Goal: Task Accomplishment & Management: Manage account settings

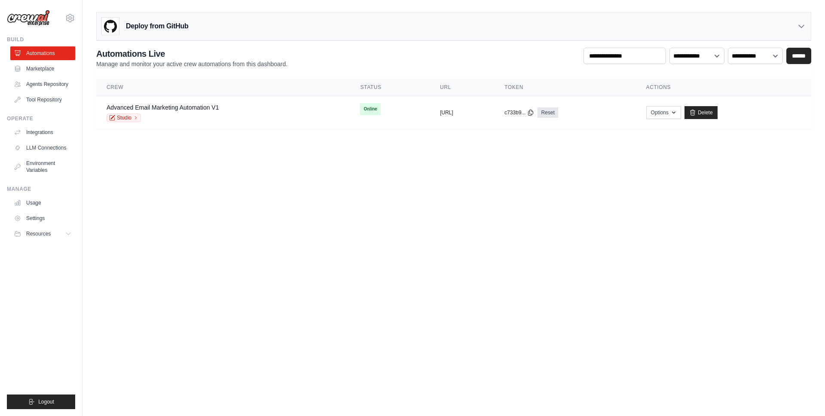
drag, startPoint x: 324, startPoint y: 252, endPoint x: 208, endPoint y: 191, distance: 130.7
click at [325, 253] on body "[PERSON_NAME][EMAIL_ADDRESS][DOMAIN_NAME] [GEOGRAPHIC_DATA] NC@Crew GitHub" at bounding box center [412, 208] width 825 height 416
drag, startPoint x: 175, startPoint y: 101, endPoint x: 175, endPoint y: 107, distance: 6.9
click at [175, 101] on td "Advanced Email Marketing Automation V1 Studio" at bounding box center [222, 112] width 253 height 33
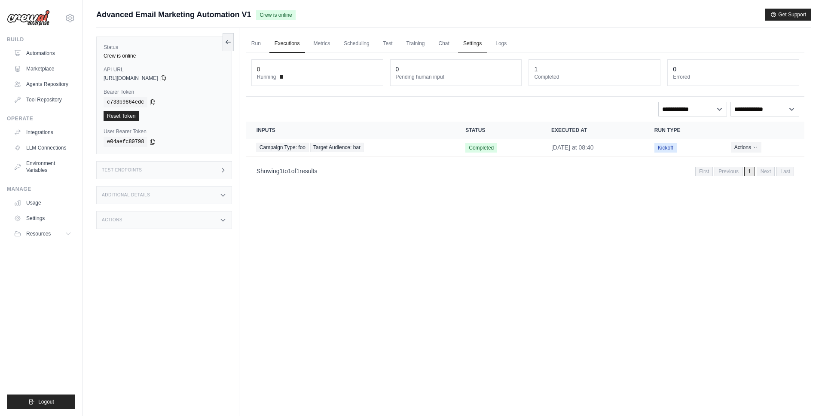
click at [466, 43] on link "Settings" at bounding box center [472, 44] width 29 height 18
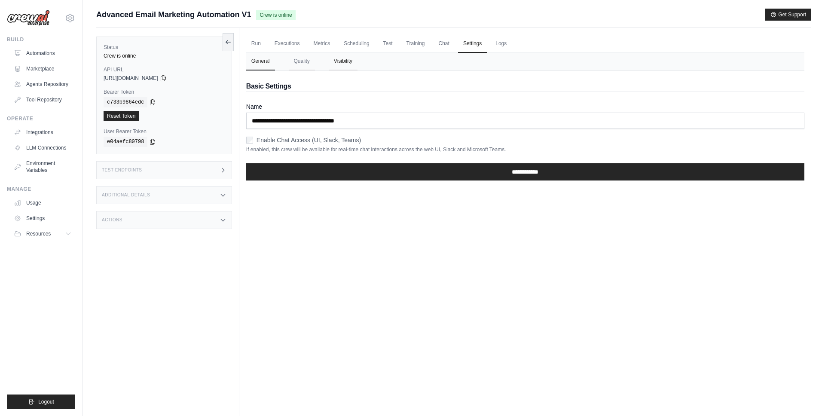
click at [338, 67] on button "Visibility" at bounding box center [343, 61] width 29 height 18
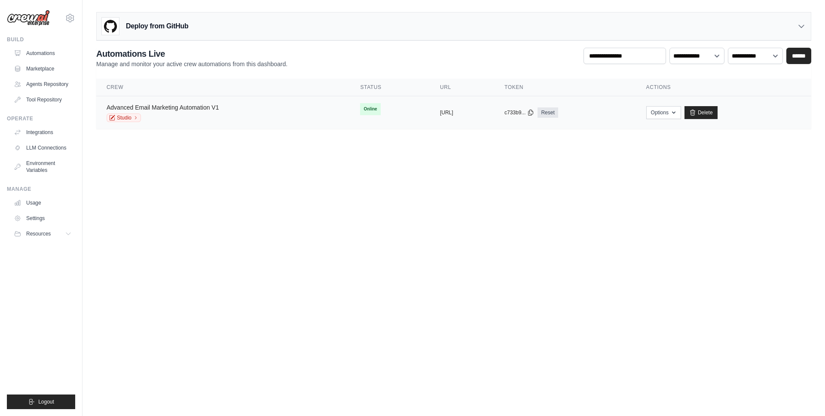
click at [210, 107] on link "Advanced Email Marketing Automation V1" at bounding box center [163, 107] width 112 height 7
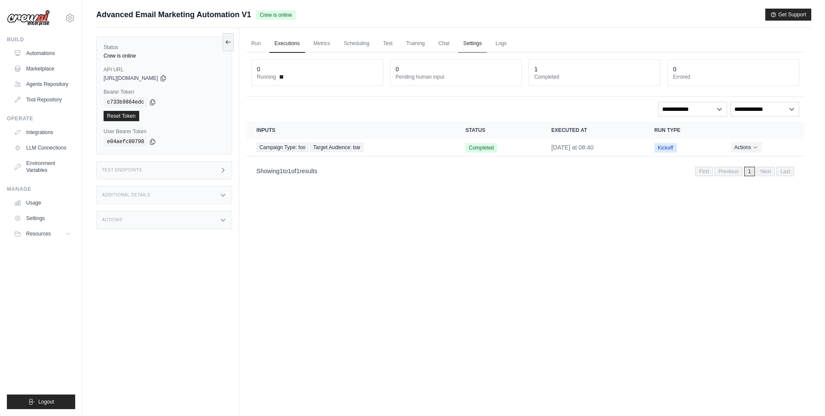
click at [473, 38] on link "Settings" at bounding box center [472, 44] width 29 height 18
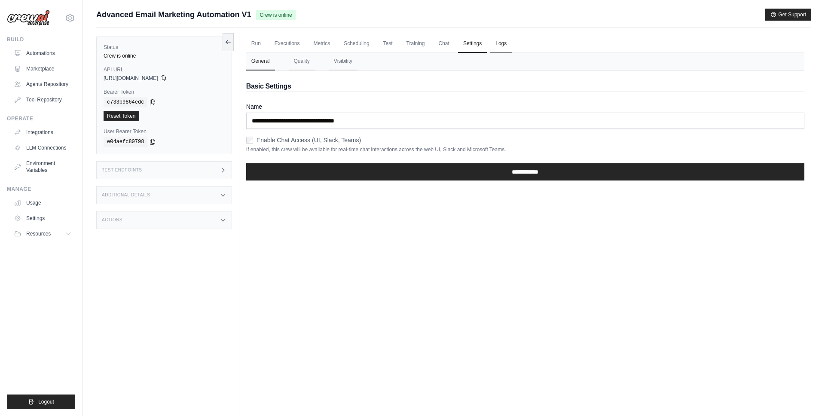
click at [507, 40] on link "Logs" at bounding box center [500, 44] width 21 height 18
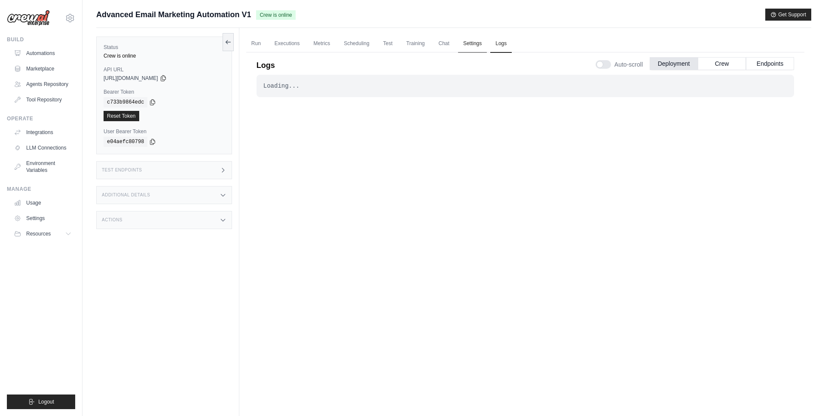
click at [474, 42] on link "Settings" at bounding box center [472, 44] width 29 height 18
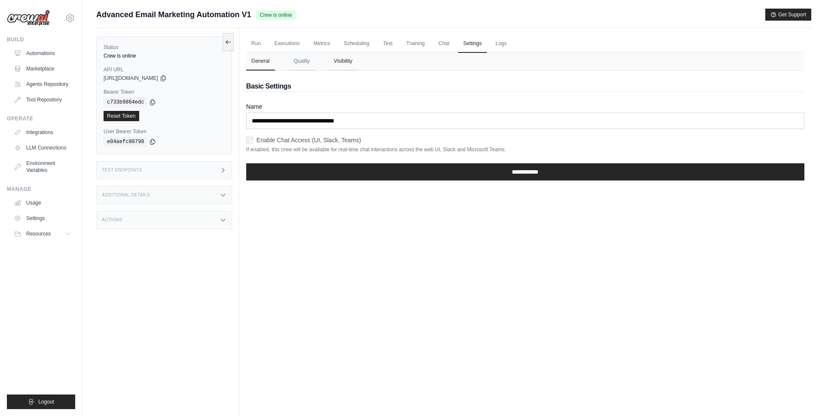
drag, startPoint x: 359, startPoint y: 67, endPoint x: 343, endPoint y: 63, distance: 16.3
click at [358, 67] on nav "General Quality Visibility" at bounding box center [525, 61] width 558 height 18
click at [343, 64] on button "Visibility" at bounding box center [343, 61] width 29 height 18
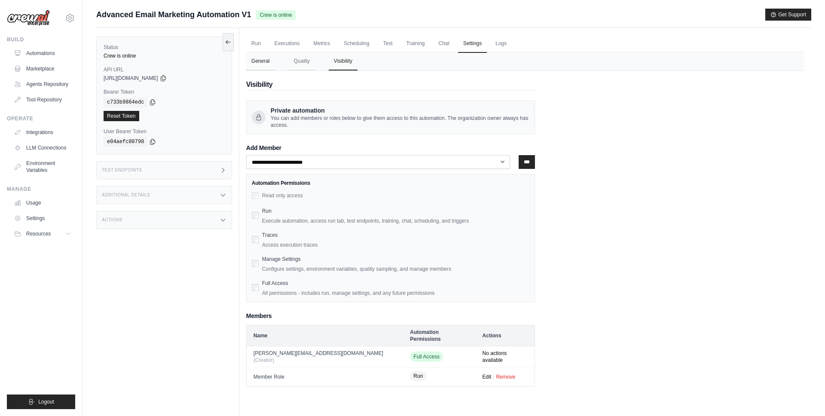
click at [261, 64] on button "General" at bounding box center [260, 61] width 29 height 18
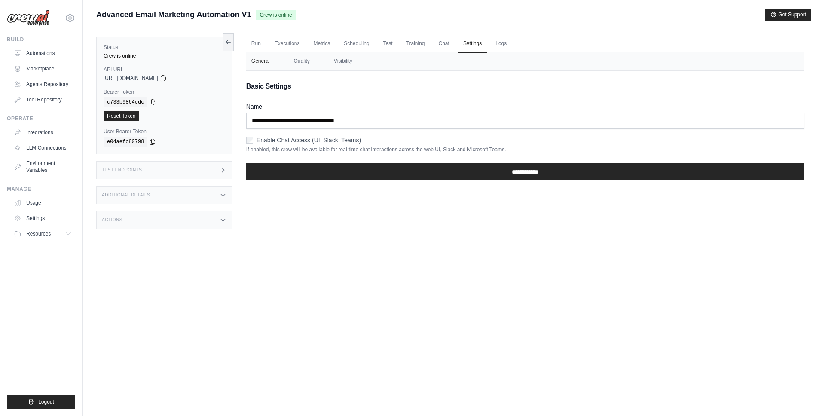
drag, startPoint x: 303, startPoint y: 62, endPoint x: 277, endPoint y: 62, distance: 26.6
click at [303, 62] on button "Quality" at bounding box center [302, 61] width 26 height 18
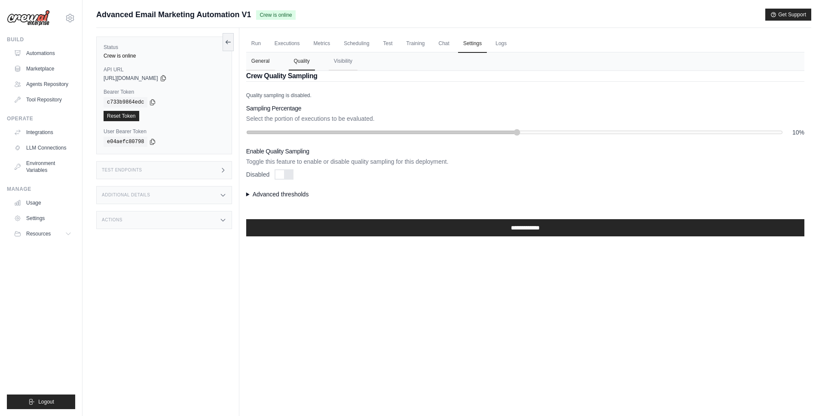
click at [272, 62] on button "General" at bounding box center [260, 61] width 29 height 18
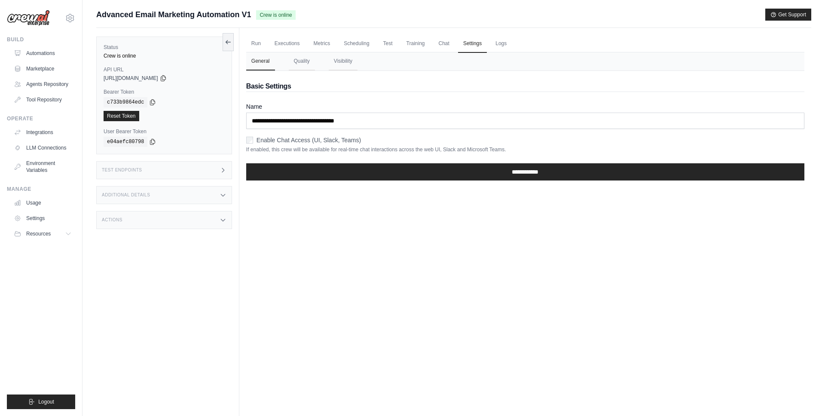
click at [324, 61] on nav "General Quality Visibility" at bounding box center [525, 61] width 558 height 18
click at [338, 62] on button "Visibility" at bounding box center [343, 61] width 29 height 18
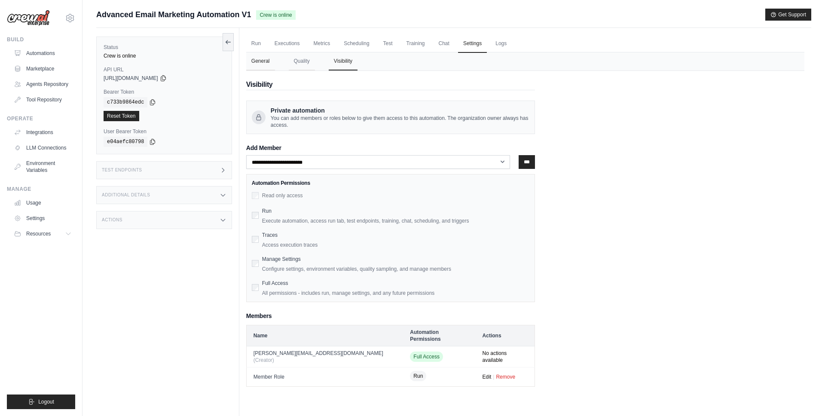
click at [261, 64] on button "General" at bounding box center [260, 61] width 29 height 18
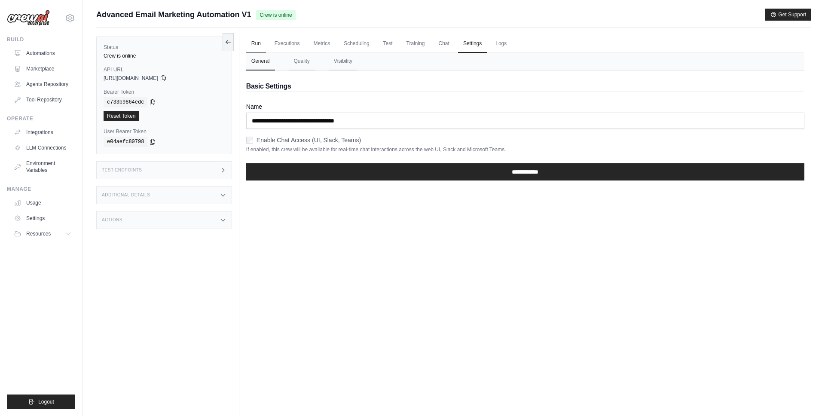
drag, startPoint x: 264, startPoint y: 40, endPoint x: 258, endPoint y: 41, distance: 5.6
click at [264, 40] on link "Run" at bounding box center [256, 44] width 20 height 18
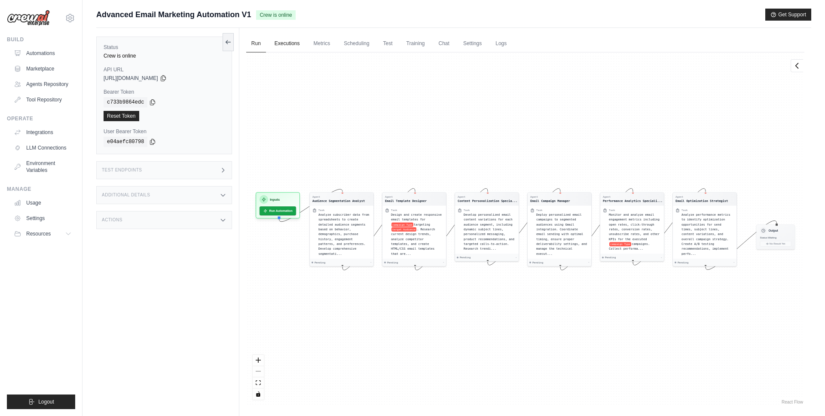
click at [298, 44] on link "Executions" at bounding box center [287, 44] width 36 height 18
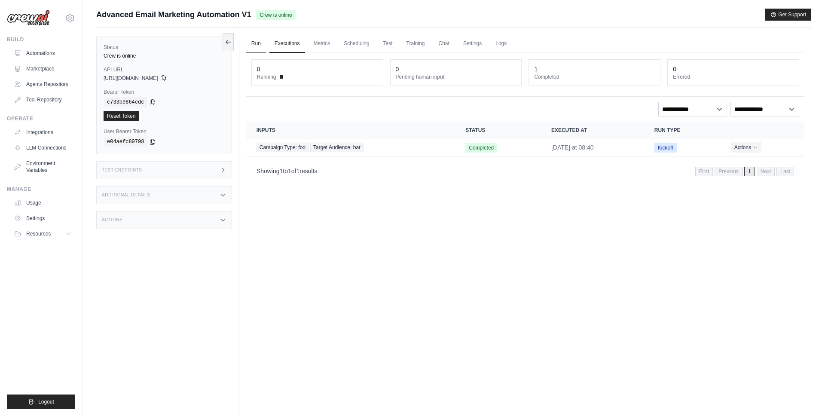
click at [246, 41] on link "Run" at bounding box center [256, 44] width 20 height 18
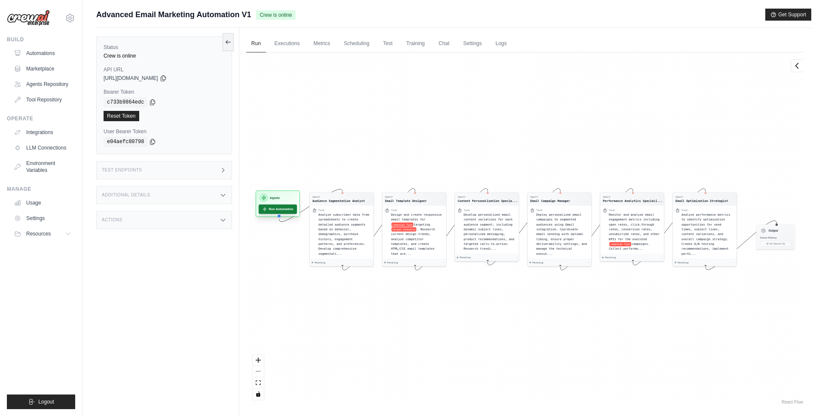
click at [283, 210] on button "Run Automation" at bounding box center [278, 208] width 38 height 9
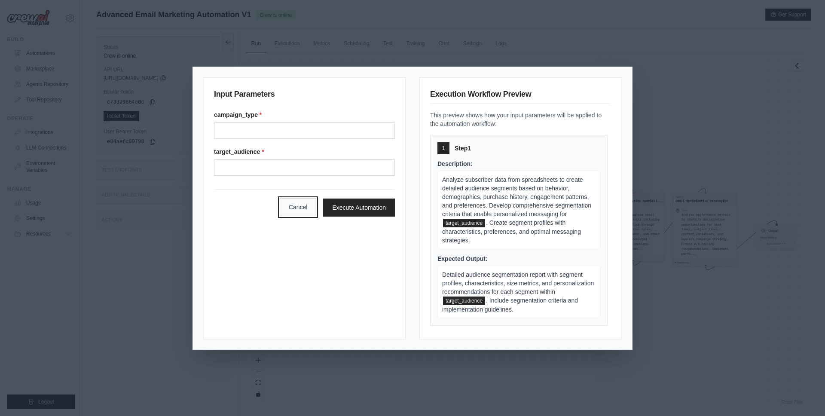
click at [299, 211] on button "Cancel" at bounding box center [298, 207] width 37 height 18
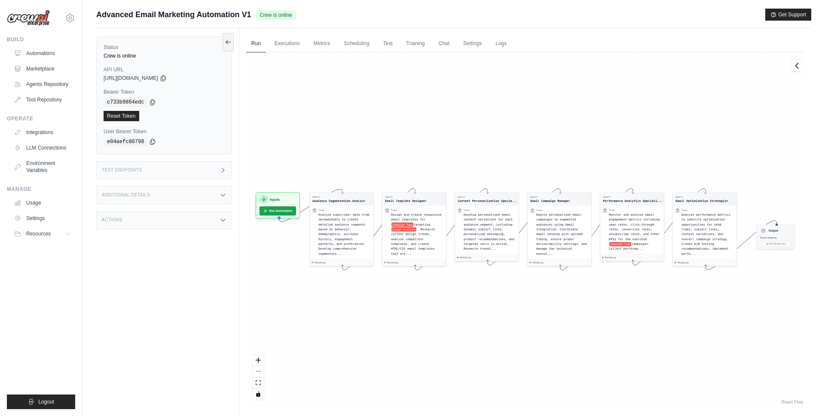
click at [220, 167] on icon at bounding box center [222, 170] width 7 height 7
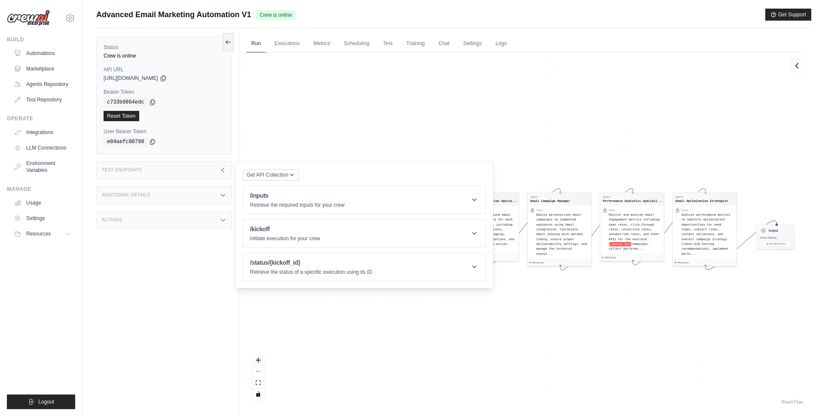
click at [220, 167] on icon at bounding box center [222, 170] width 7 height 7
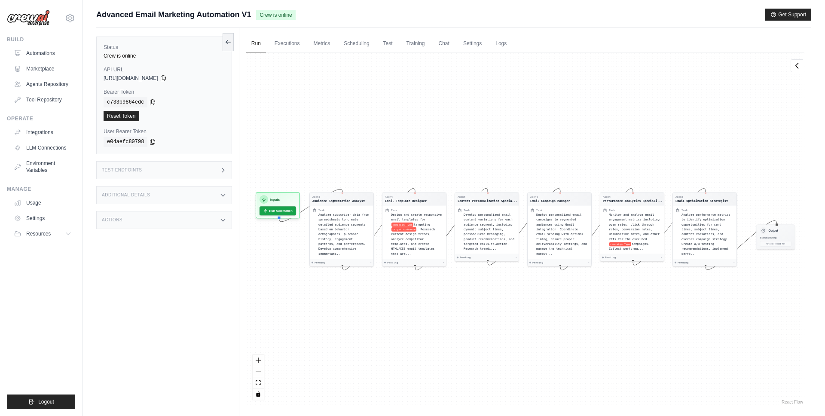
drag, startPoint x: 215, startPoint y: 201, endPoint x: 216, endPoint y: 194, distance: 6.6
click at [215, 201] on div "Additional Details" at bounding box center [164, 195] width 136 height 18
drag, startPoint x: 216, startPoint y: 195, endPoint x: 210, endPoint y: 210, distance: 16.8
click at [216, 195] on div "Additional Details" at bounding box center [164, 195] width 136 height 18
click at [211, 225] on div "Actions" at bounding box center [164, 220] width 136 height 18
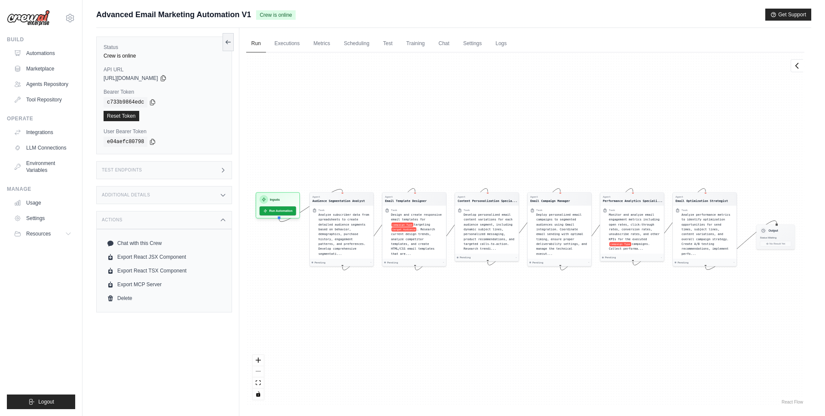
click at [217, 217] on div "Actions" at bounding box center [164, 220] width 136 height 18
drag, startPoint x: 296, startPoint y: 39, endPoint x: 338, endPoint y: 40, distance: 43.0
click at [296, 39] on link "Executions" at bounding box center [287, 44] width 36 height 18
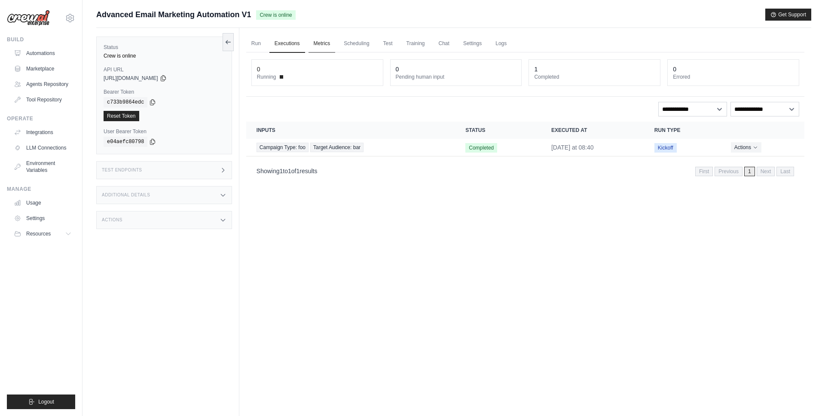
click at [317, 39] on link "Metrics" at bounding box center [321, 44] width 27 height 18
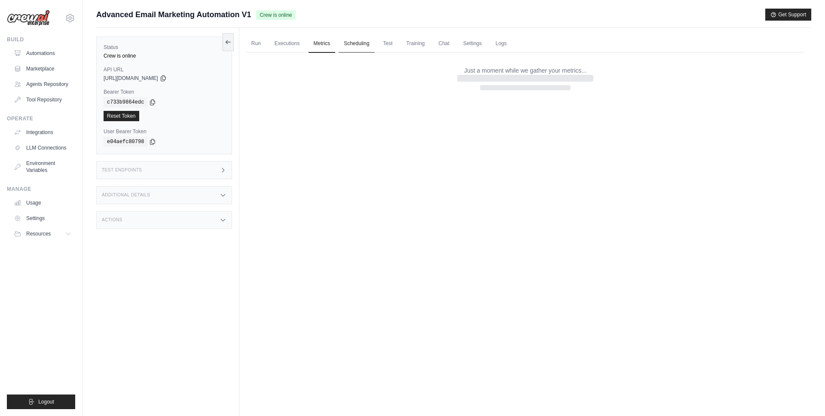
click at [354, 38] on link "Scheduling" at bounding box center [356, 44] width 36 height 18
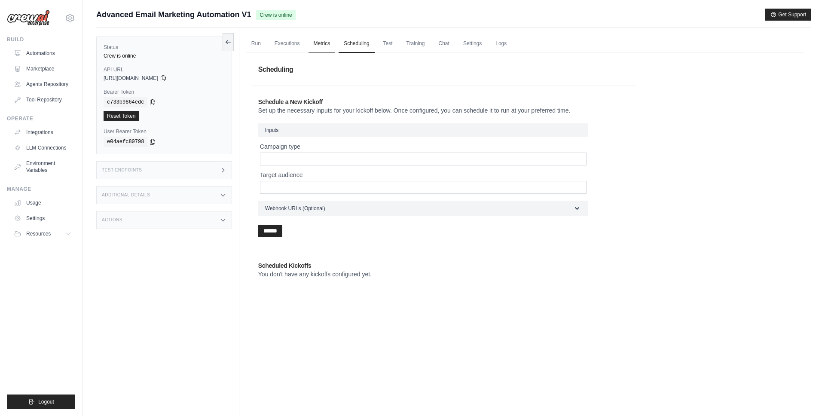
click at [318, 39] on link "Metrics" at bounding box center [321, 44] width 27 height 18
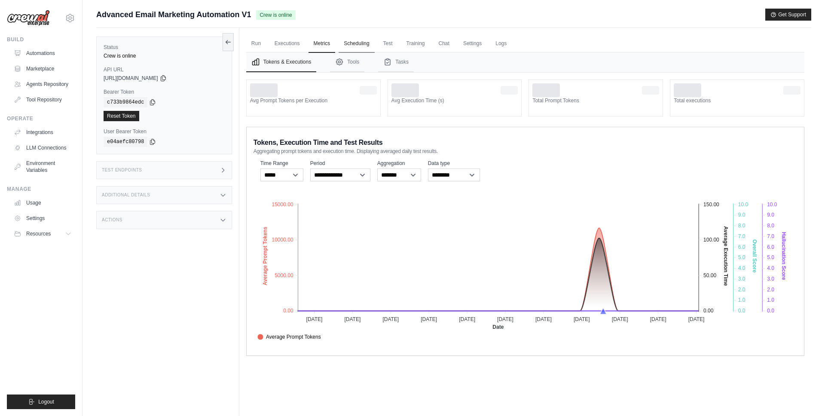
scroll to position [0, 0]
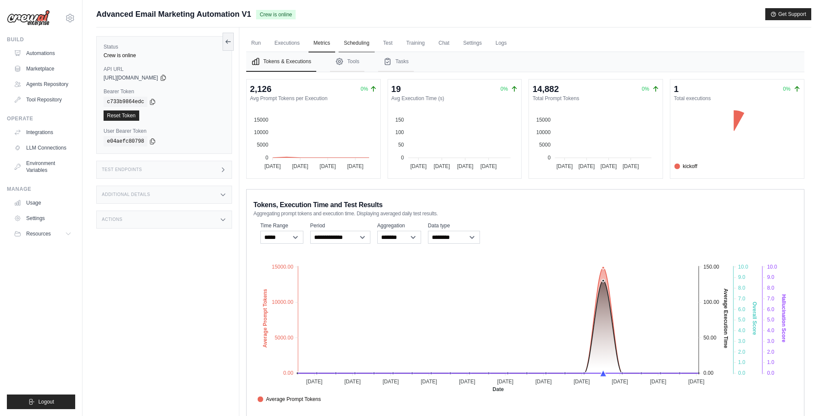
click at [360, 40] on link "Scheduling" at bounding box center [356, 43] width 36 height 18
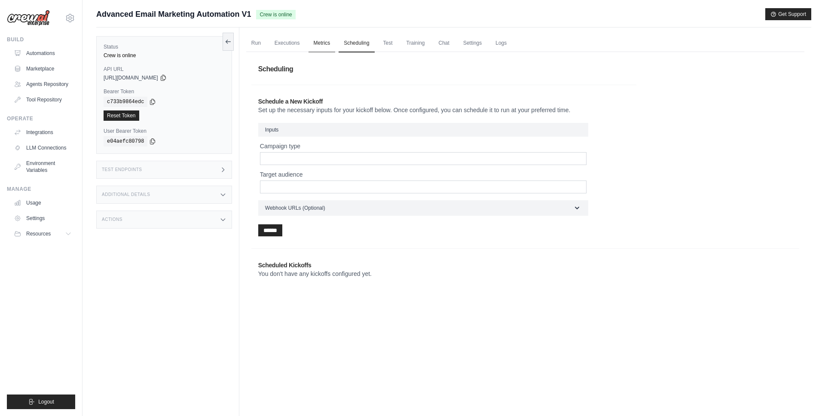
drag, startPoint x: 308, startPoint y: 42, endPoint x: 319, endPoint y: 39, distance: 11.0
click at [308, 42] on link "Metrics" at bounding box center [321, 43] width 27 height 18
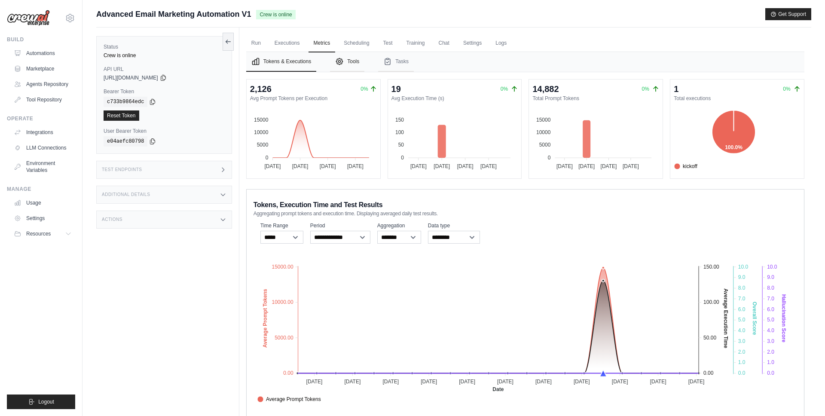
click at [357, 62] on button "Tools" at bounding box center [347, 62] width 34 height 20
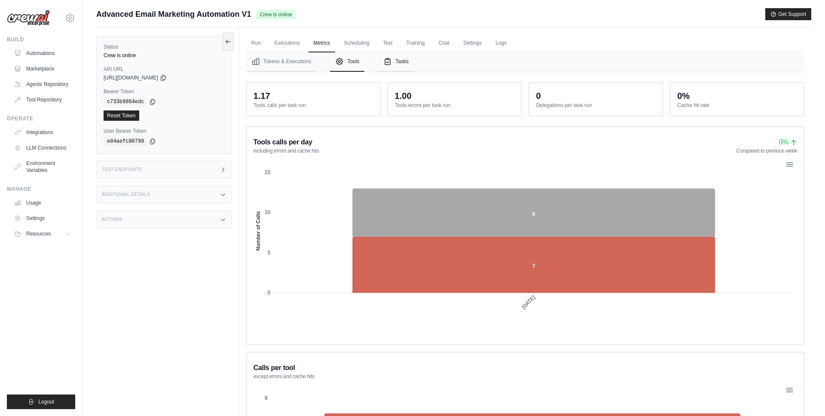
click at [404, 64] on button "Tasks" at bounding box center [396, 62] width 36 height 20
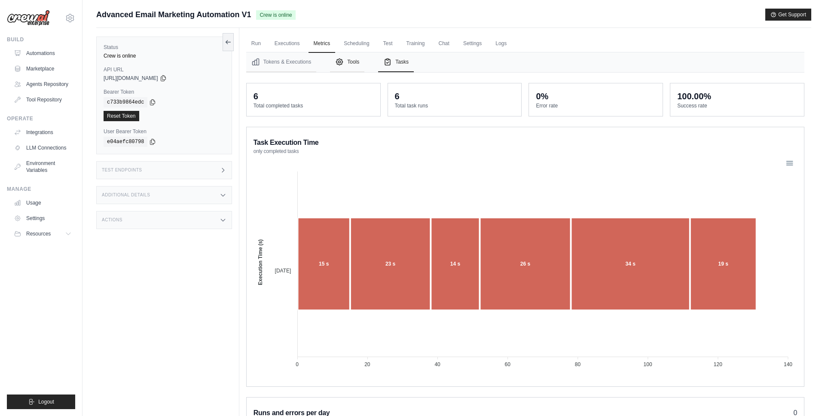
drag, startPoint x: 345, startPoint y: 67, endPoint x: 358, endPoint y: 55, distance: 17.3
click at [345, 67] on button "Tools" at bounding box center [347, 62] width 34 height 20
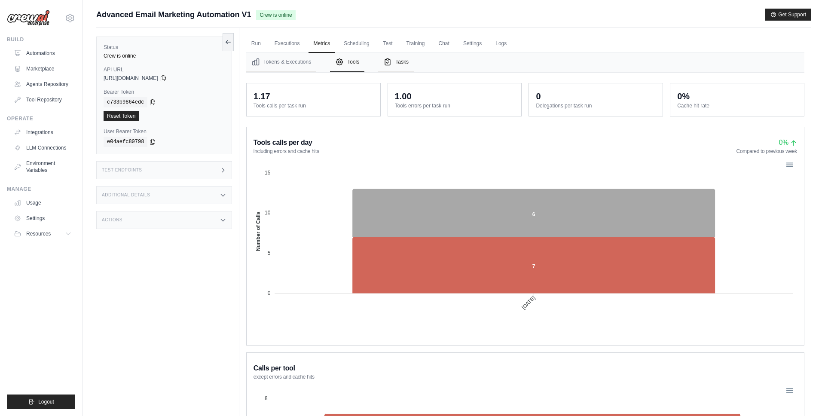
click at [402, 64] on button "Tasks" at bounding box center [396, 62] width 36 height 20
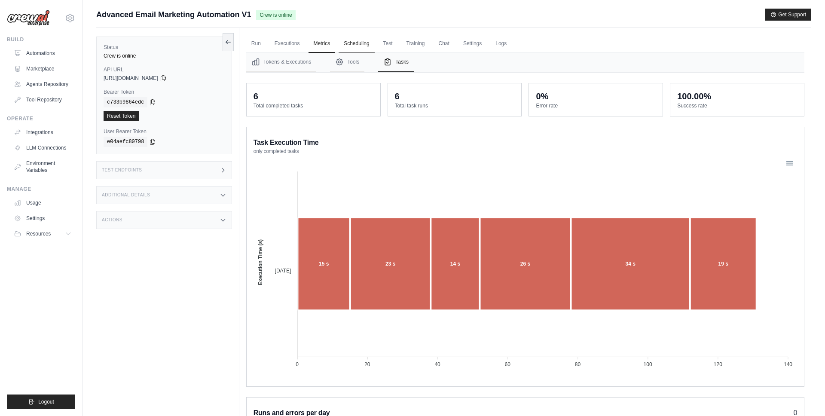
click at [344, 39] on link "Scheduling" at bounding box center [356, 44] width 36 height 18
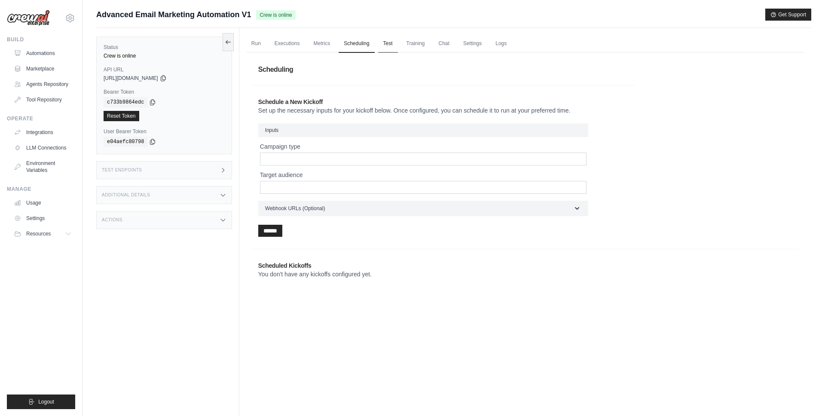
click at [388, 41] on link "Test" at bounding box center [388, 44] width 20 height 18
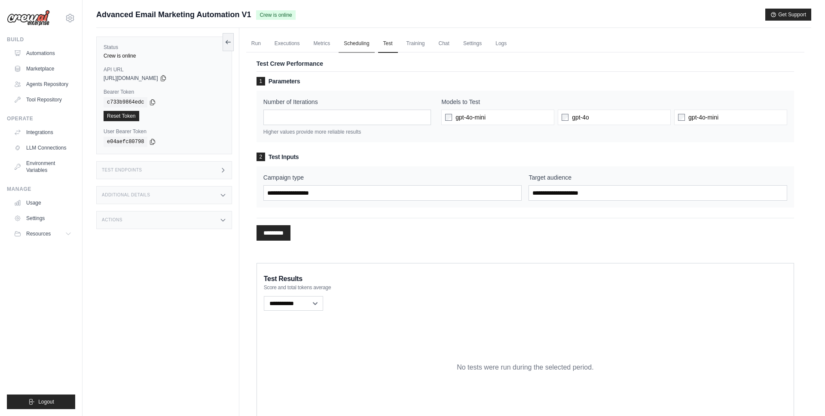
drag, startPoint x: 333, startPoint y: 43, endPoint x: 341, endPoint y: 43, distance: 7.8
click at [334, 43] on link "Metrics" at bounding box center [321, 44] width 27 height 18
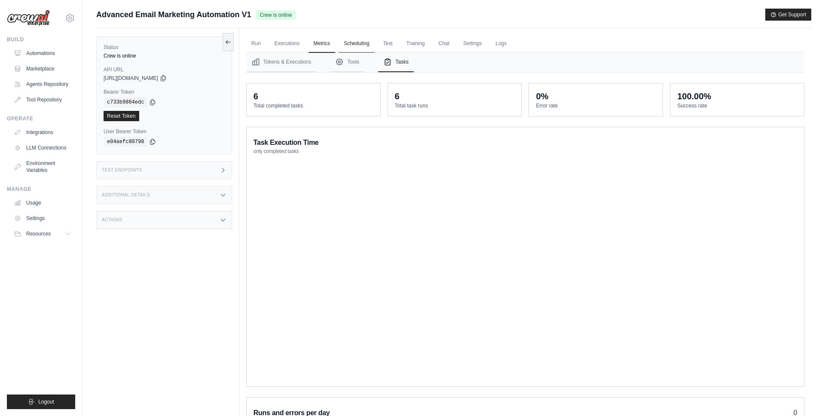
click at [347, 43] on link "Scheduling" at bounding box center [356, 44] width 36 height 18
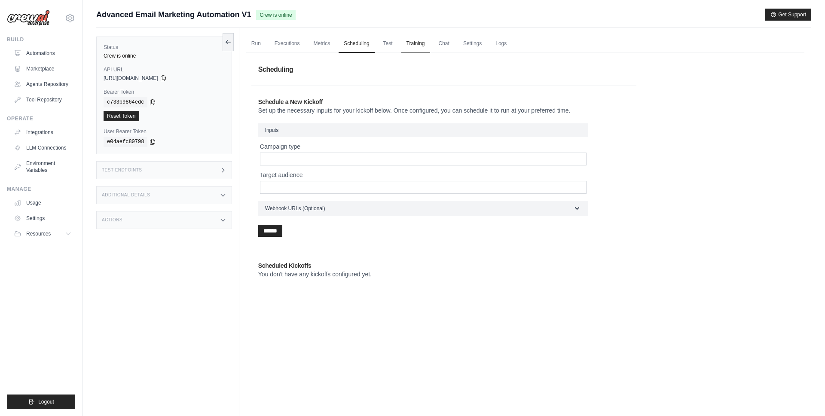
click at [419, 42] on link "Training" at bounding box center [415, 44] width 29 height 18
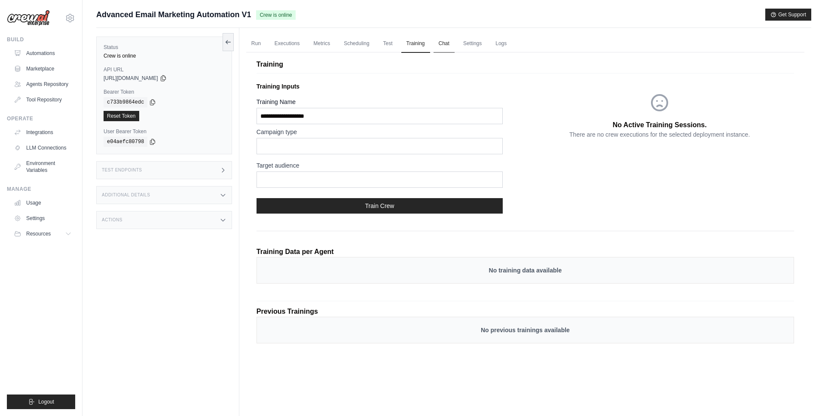
click at [447, 41] on link "Chat" at bounding box center [443, 44] width 21 height 18
click at [473, 44] on link "Settings" at bounding box center [472, 44] width 29 height 18
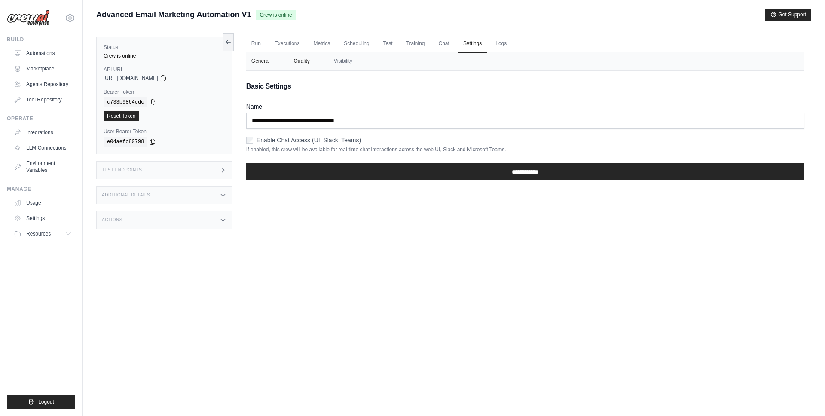
click at [309, 59] on button "Quality" at bounding box center [302, 61] width 26 height 18
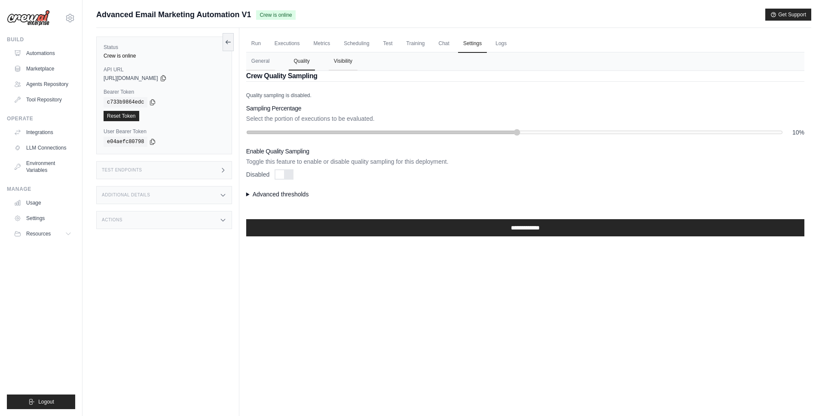
click at [338, 57] on button "Visibility" at bounding box center [343, 61] width 29 height 18
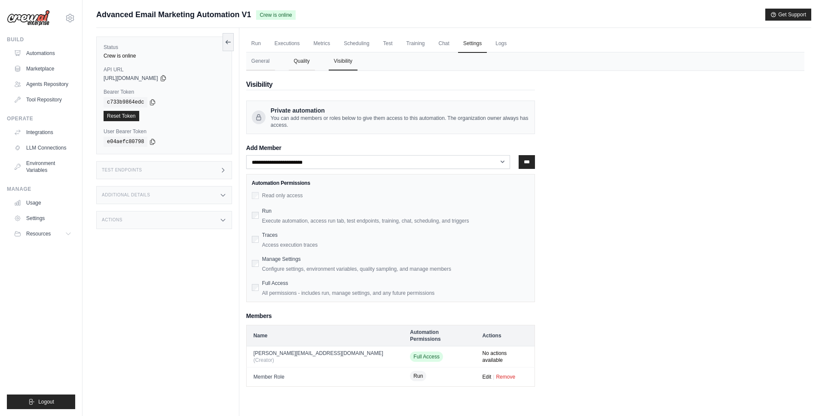
click at [305, 60] on button "Quality" at bounding box center [302, 61] width 26 height 18
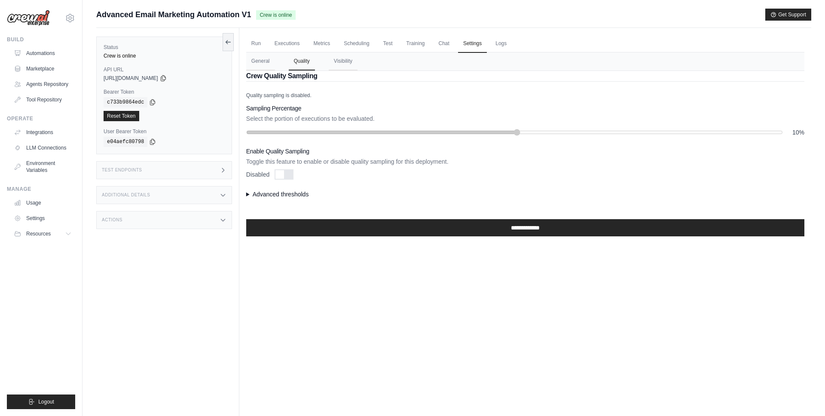
click at [267, 192] on summary "Advanced thresholds" at bounding box center [525, 194] width 558 height 9
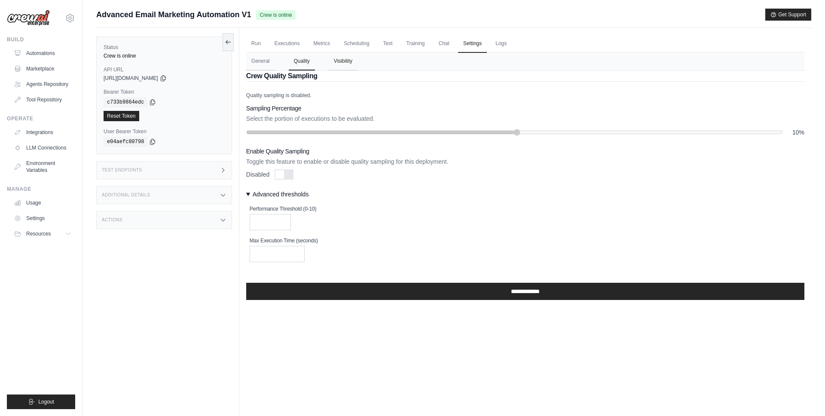
click at [341, 61] on button "Visibility" at bounding box center [343, 61] width 29 height 18
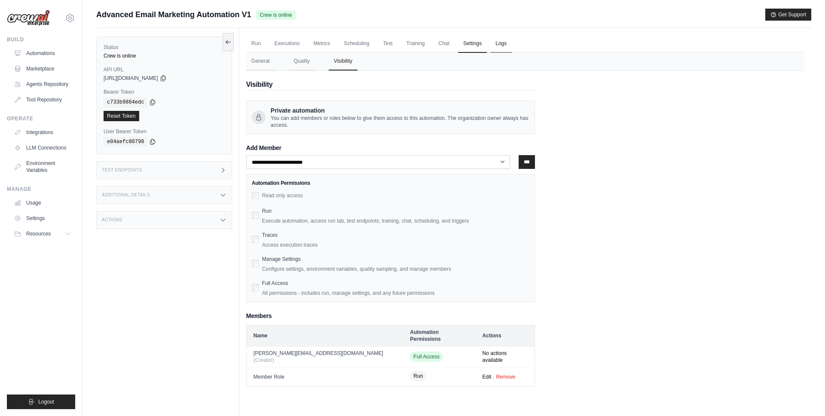
click at [499, 41] on link "Logs" at bounding box center [500, 44] width 21 height 18
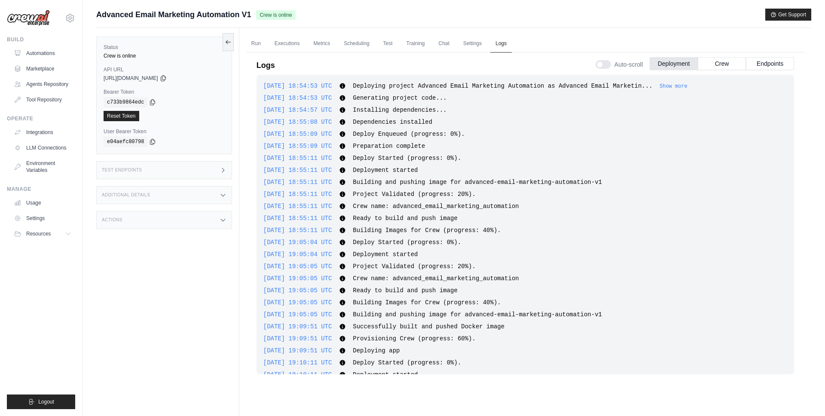
scroll to position [496, 0]
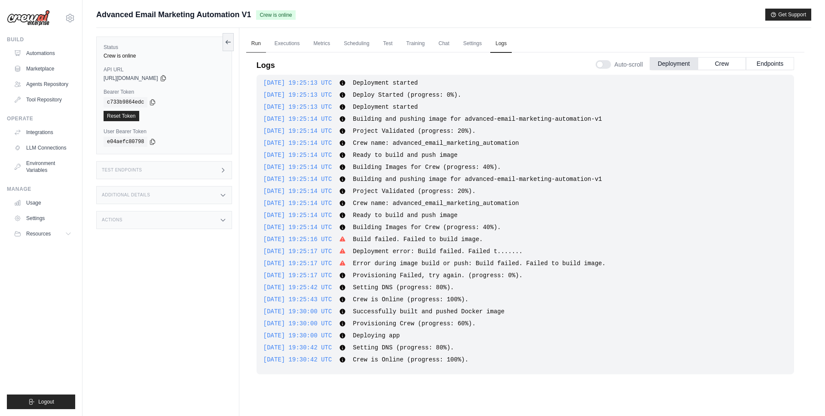
click at [250, 41] on link "Run" at bounding box center [256, 44] width 20 height 18
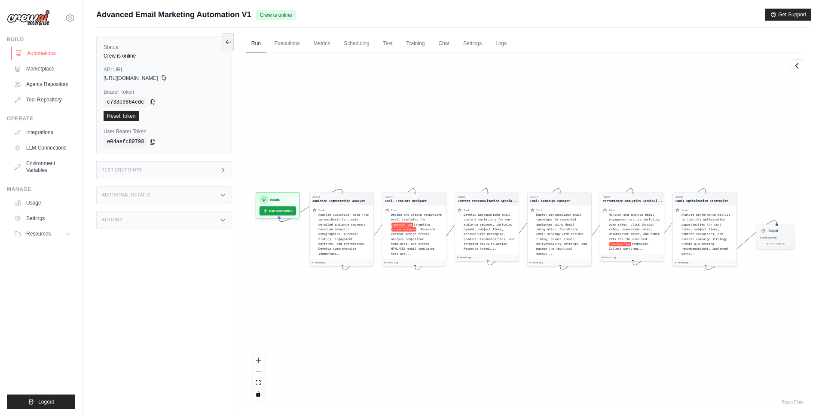
click at [61, 55] on link "Automations" at bounding box center [43, 53] width 65 height 14
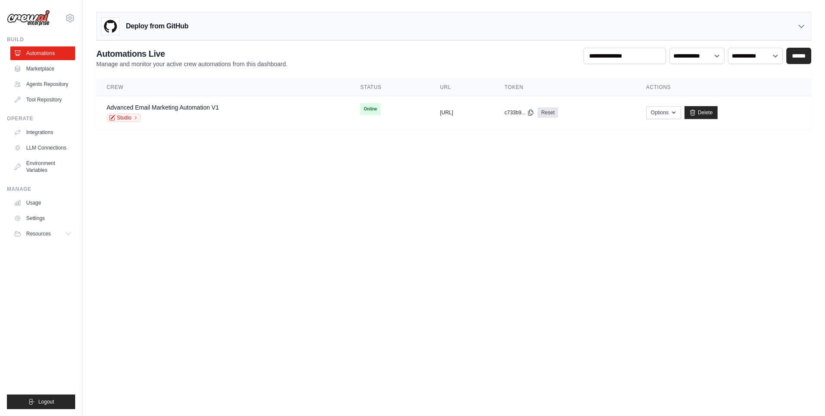
drag, startPoint x: 255, startPoint y: 184, endPoint x: 110, endPoint y: 175, distance: 145.5
click at [254, 184] on body "gabriel@crewai.com CrewAI NC@Crew GitHub" at bounding box center [412, 208] width 825 height 416
click at [43, 219] on link "Settings" at bounding box center [43, 218] width 65 height 14
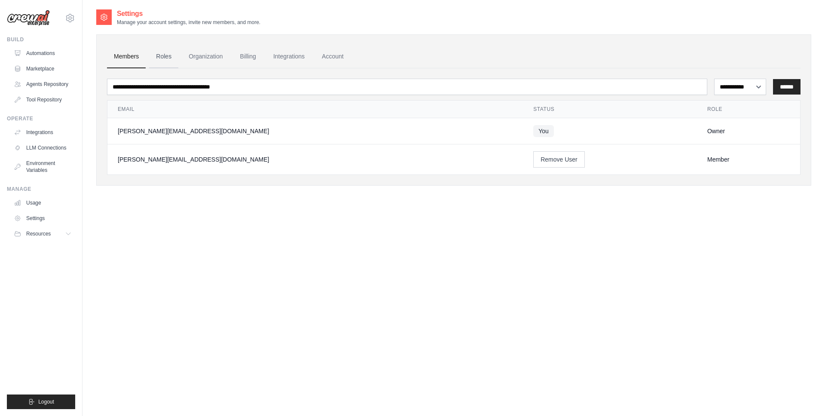
click at [168, 55] on link "Roles" at bounding box center [163, 56] width 29 height 23
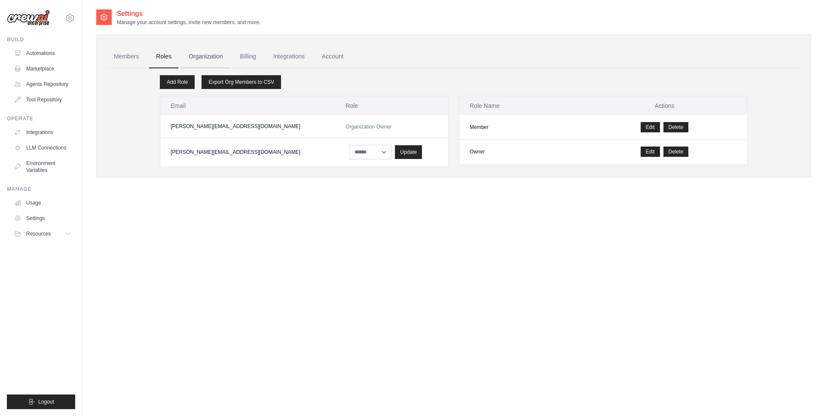
click at [210, 55] on link "Organization" at bounding box center [206, 56] width 48 height 23
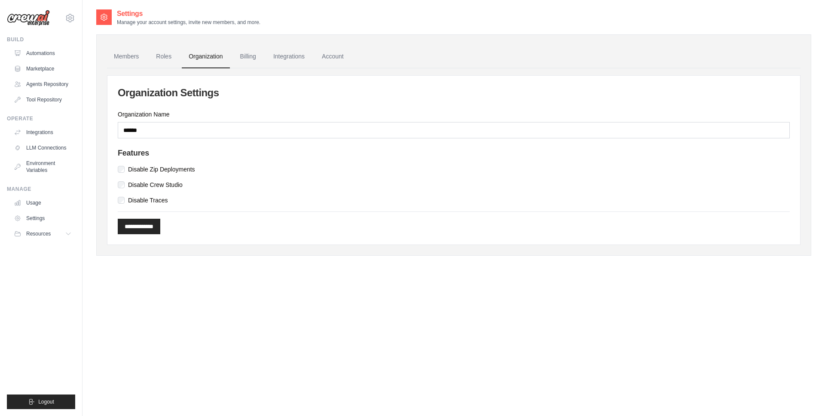
click at [160, 187] on label "Disable Crew Studio" at bounding box center [155, 184] width 55 height 9
click at [149, 203] on label "Disable Traces" at bounding box center [148, 200] width 40 height 9
click at [149, 219] on input "**********" at bounding box center [139, 226] width 43 height 15
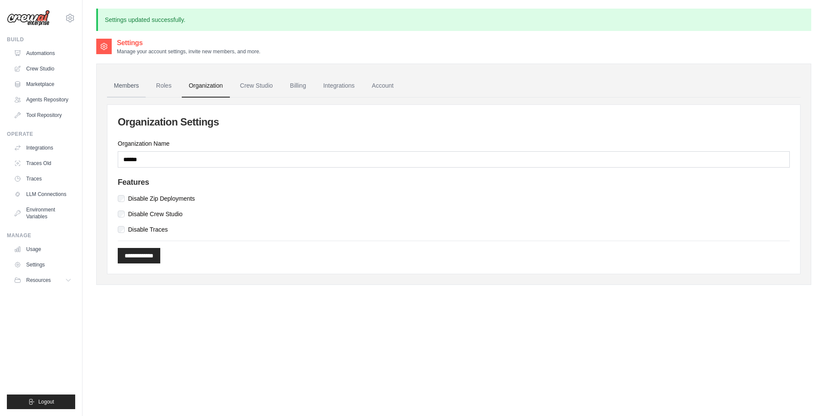
click at [127, 85] on link "Members" at bounding box center [126, 85] width 39 height 23
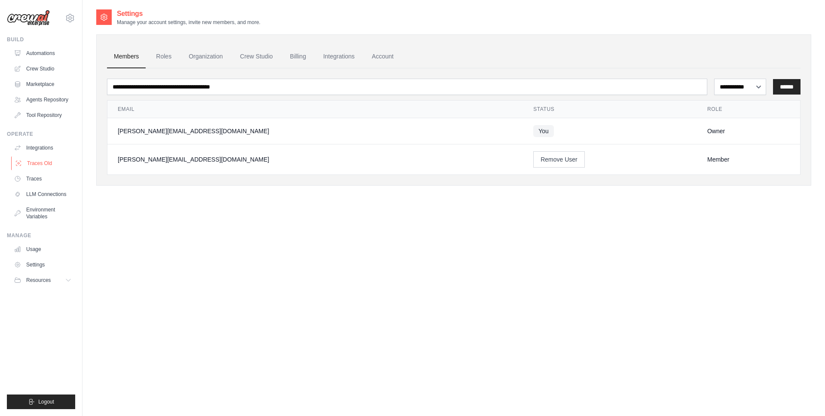
click at [53, 168] on link "Traces Old" at bounding box center [43, 163] width 65 height 14
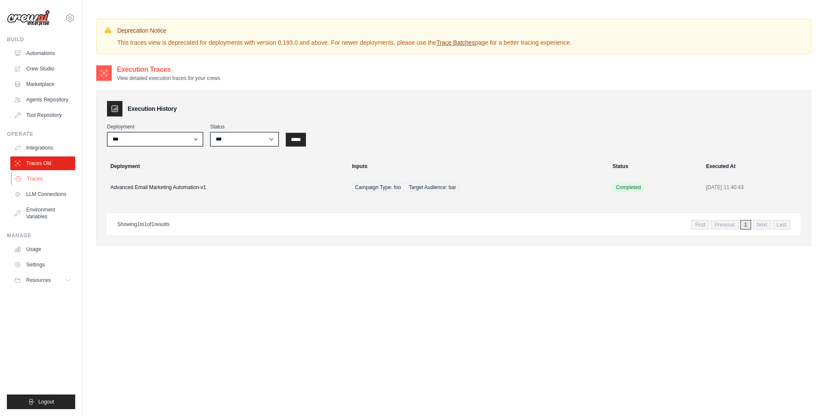
click at [47, 174] on link "Traces" at bounding box center [43, 179] width 65 height 14
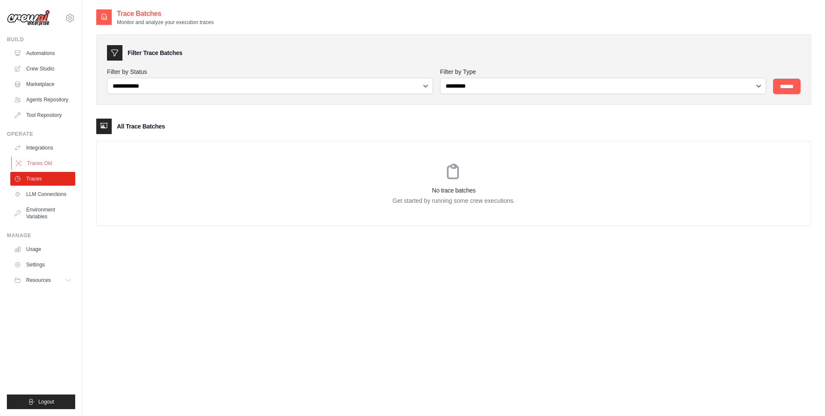
click at [53, 158] on link "Traces Old" at bounding box center [43, 163] width 65 height 14
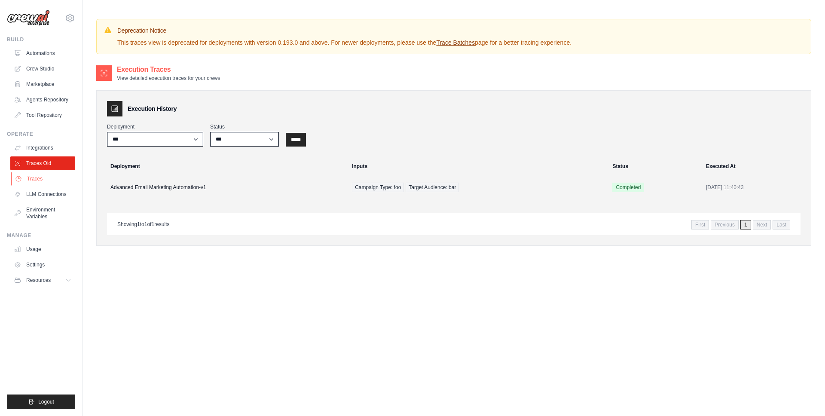
click at [41, 178] on link "Traces" at bounding box center [43, 179] width 65 height 14
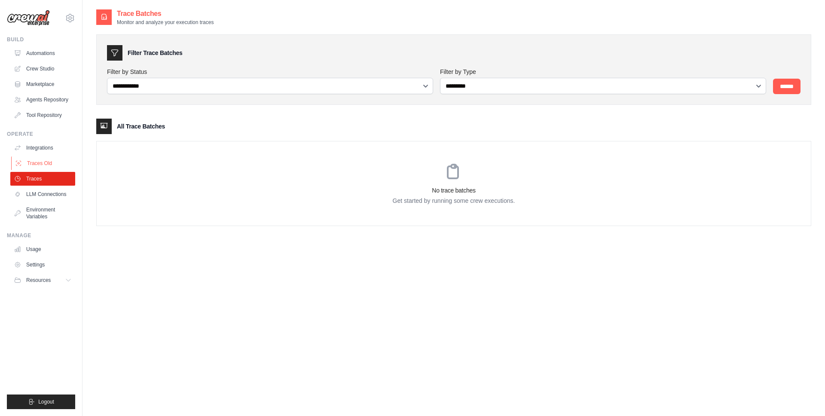
click at [55, 163] on link "Traces Old" at bounding box center [43, 163] width 65 height 14
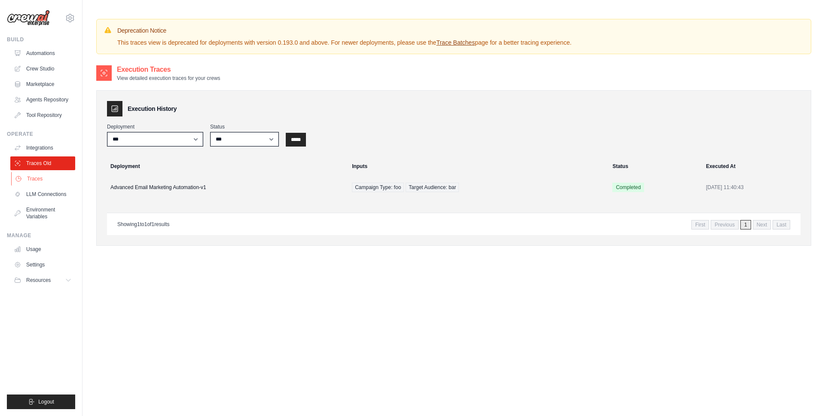
click at [61, 177] on link "Traces" at bounding box center [43, 179] width 65 height 14
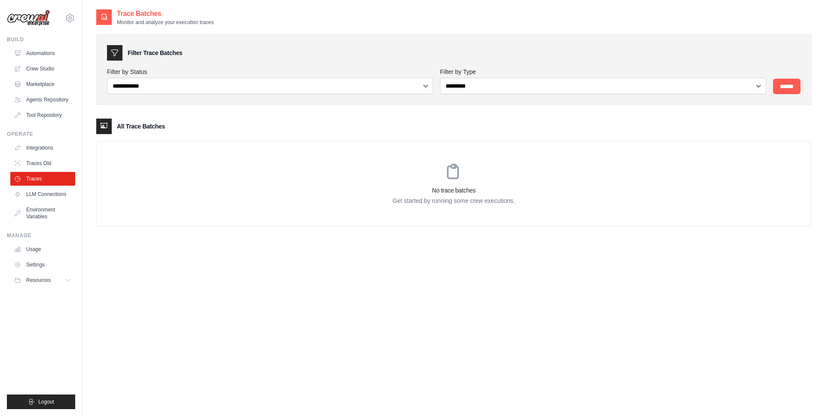
drag, startPoint x: 309, startPoint y: 212, endPoint x: 354, endPoint y: 197, distance: 47.0
click at [318, 210] on div "No trace batches Get started by running some crew executions." at bounding box center [454, 183] width 714 height 84
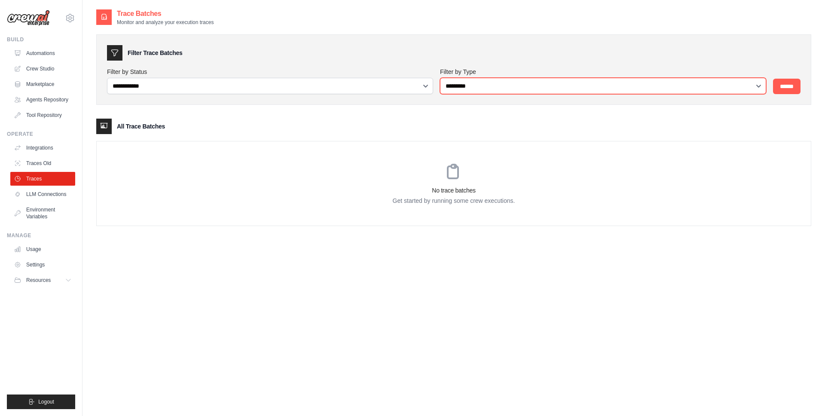
click at [462, 85] on select "**********" at bounding box center [603, 86] width 326 height 16
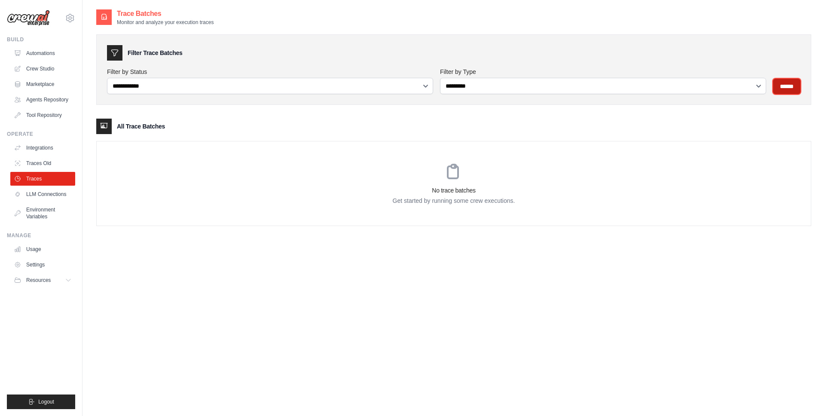
click at [790, 85] on input "******" at bounding box center [786, 86] width 27 height 15
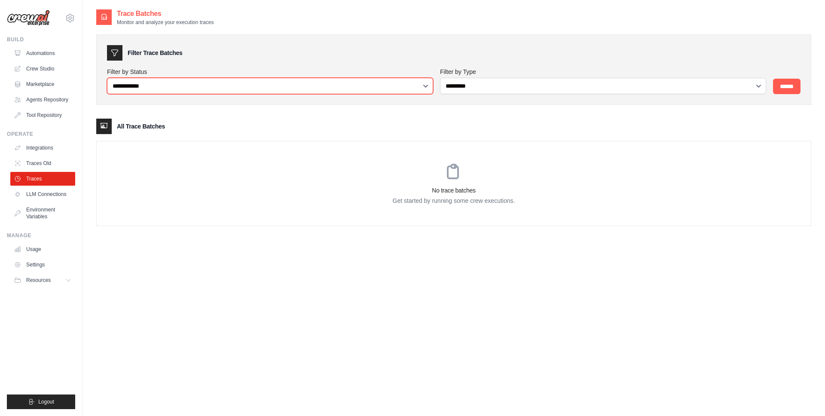
click at [273, 86] on select "**********" at bounding box center [270, 86] width 326 height 16
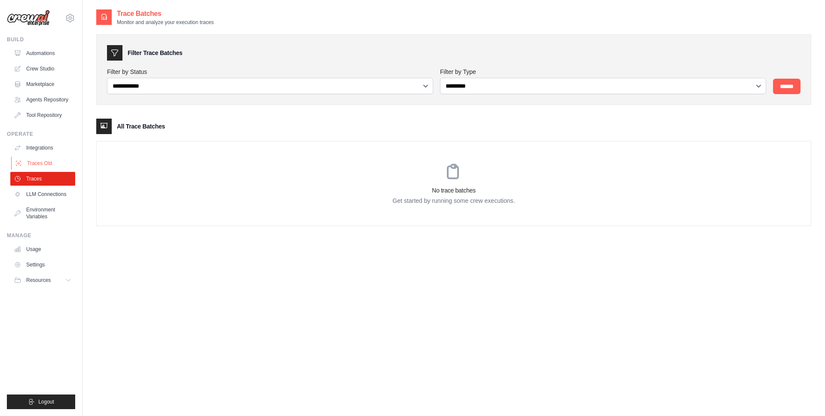
click at [40, 158] on link "Traces Old" at bounding box center [43, 163] width 65 height 14
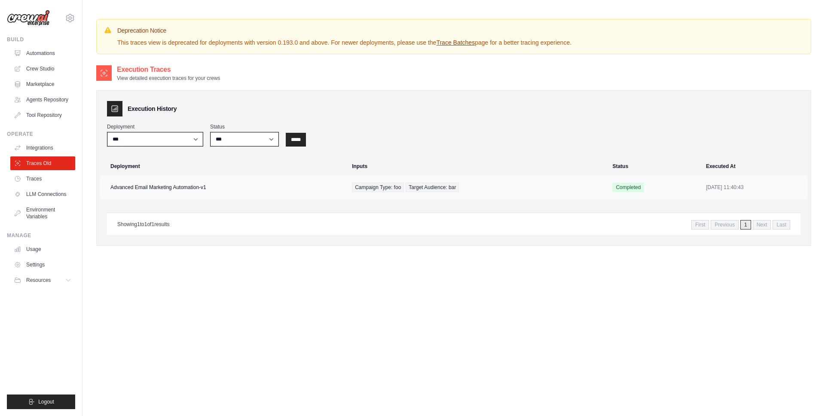
click at [235, 176] on td "Advanced Email Marketing Automation-v1" at bounding box center [223, 187] width 247 height 23
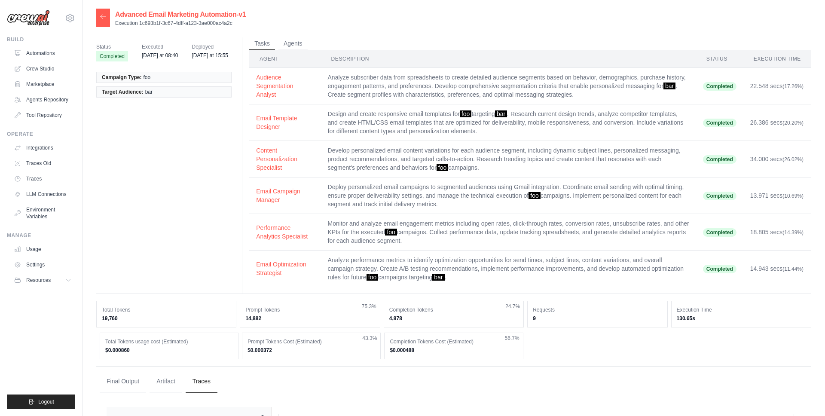
click at [98, 13] on div at bounding box center [103, 18] width 14 height 18
click at [104, 17] on icon at bounding box center [103, 17] width 5 height 4
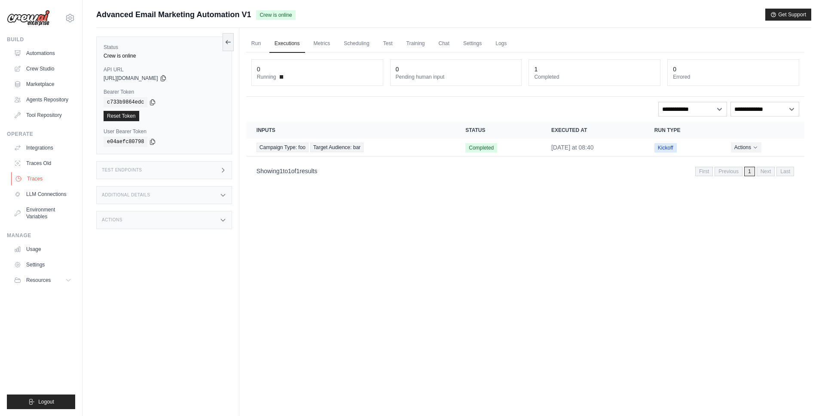
click at [42, 173] on link "Traces" at bounding box center [43, 179] width 65 height 14
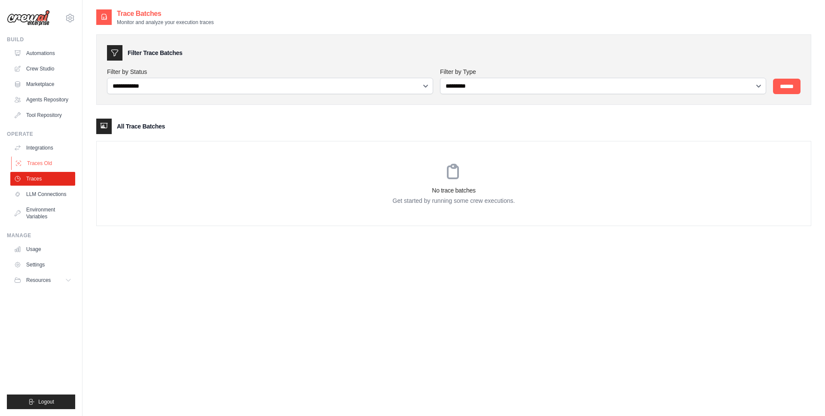
click at [57, 164] on link "Traces Old" at bounding box center [43, 163] width 65 height 14
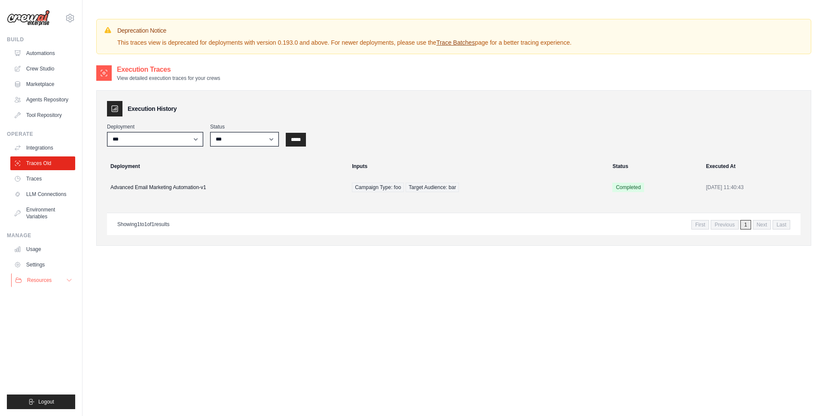
click at [58, 280] on button "Resources" at bounding box center [43, 280] width 65 height 14
click at [60, 264] on link "Settings" at bounding box center [43, 265] width 65 height 14
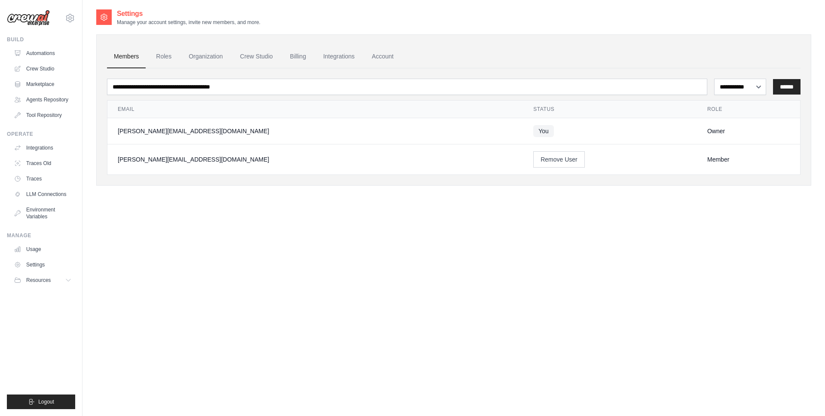
click at [178, 49] on ul "Members Roles Organization Crew Studio Billing Integrations Account" at bounding box center [453, 56] width 693 height 23
click at [166, 57] on link "Roles" at bounding box center [163, 56] width 29 height 23
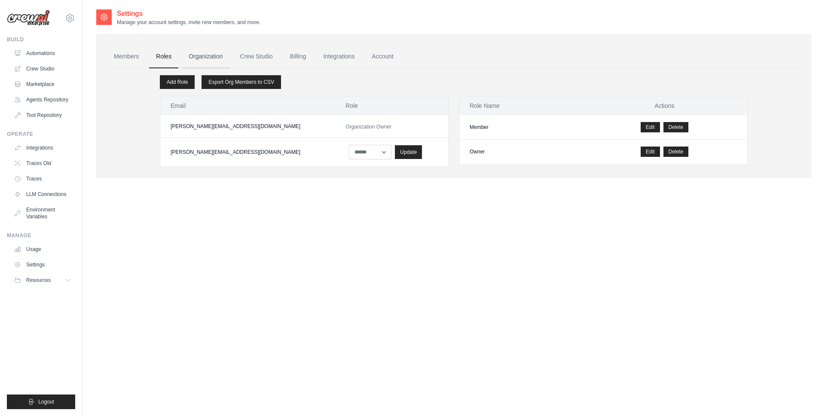
click at [217, 53] on link "Organization" at bounding box center [206, 56] width 48 height 23
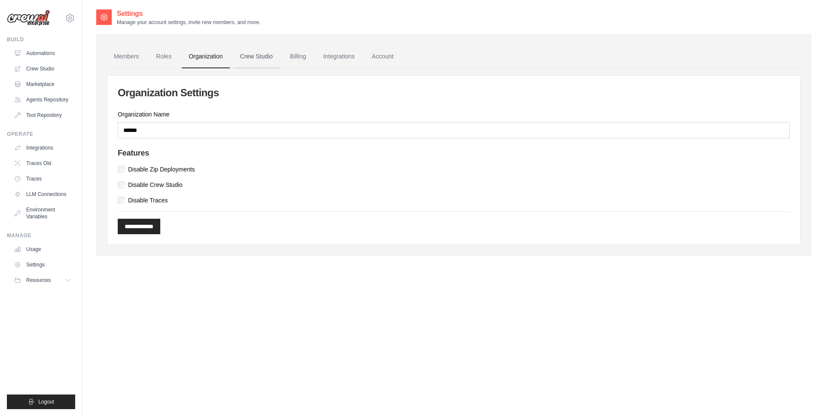
click at [253, 54] on link "Crew Studio" at bounding box center [256, 56] width 46 height 23
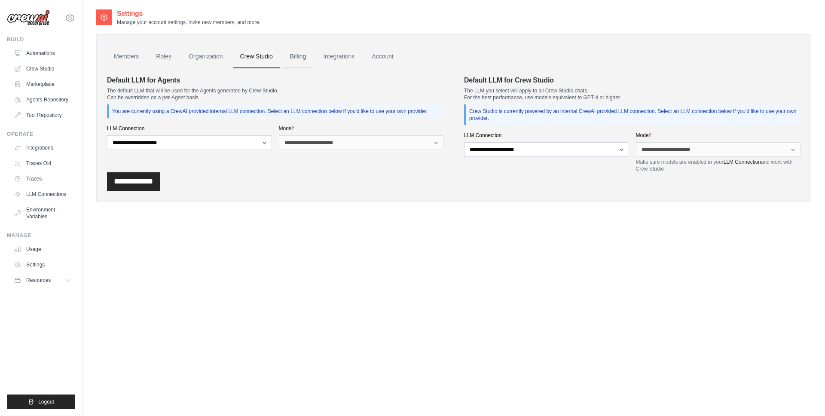
click at [303, 57] on link "Billing" at bounding box center [298, 56] width 30 height 23
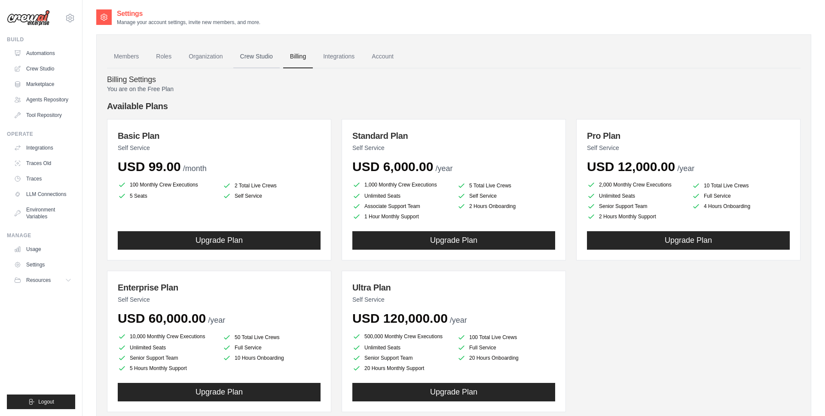
click at [256, 57] on link "Crew Studio" at bounding box center [256, 56] width 46 height 23
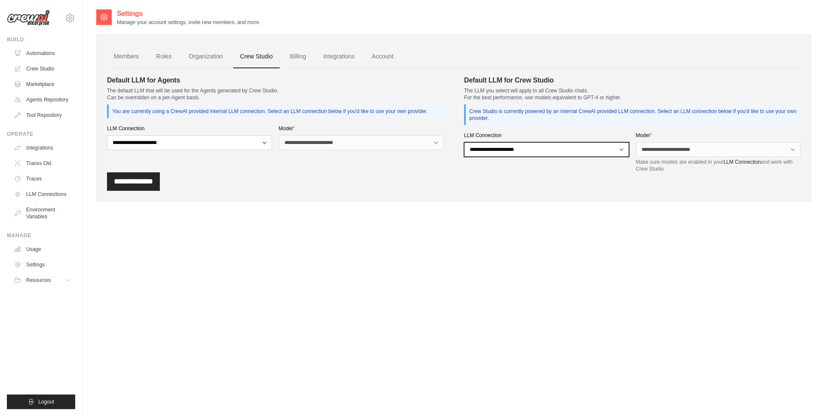
click at [524, 146] on select "**********" at bounding box center [546, 149] width 165 height 15
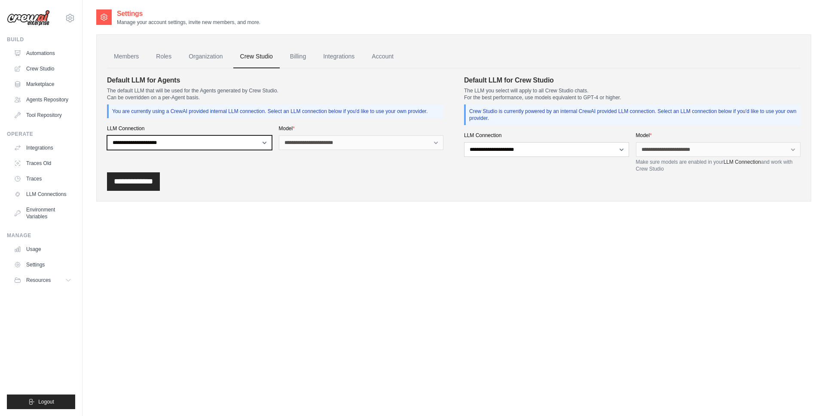
click at [236, 137] on select "**********" at bounding box center [189, 142] width 165 height 15
select select "******"
click at [107, 135] on select "**********" at bounding box center [189, 142] width 165 height 15
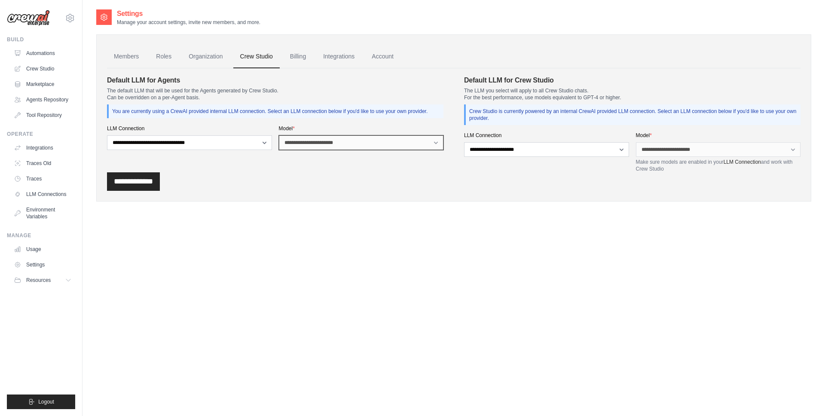
click at [326, 141] on select "**********" at bounding box center [361, 142] width 165 height 15
select select "**********"
click at [279, 135] on select "**********" at bounding box center [361, 142] width 165 height 15
click at [169, 59] on link "Roles" at bounding box center [163, 56] width 29 height 23
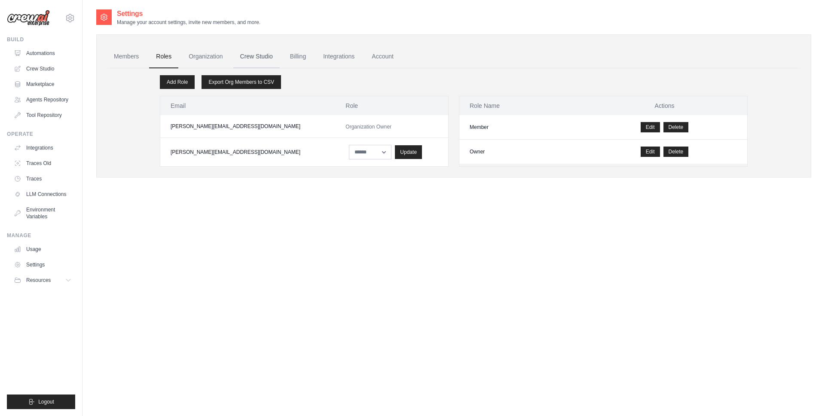
click at [256, 55] on link "Crew Studio" at bounding box center [256, 56] width 46 height 23
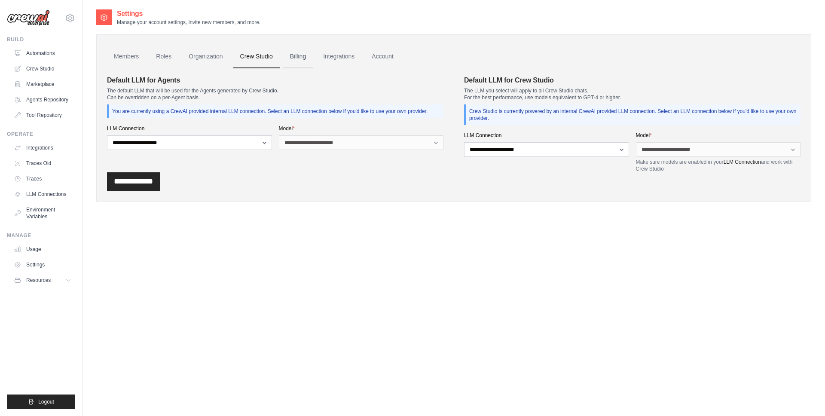
click at [295, 60] on link "Billing" at bounding box center [298, 56] width 30 height 23
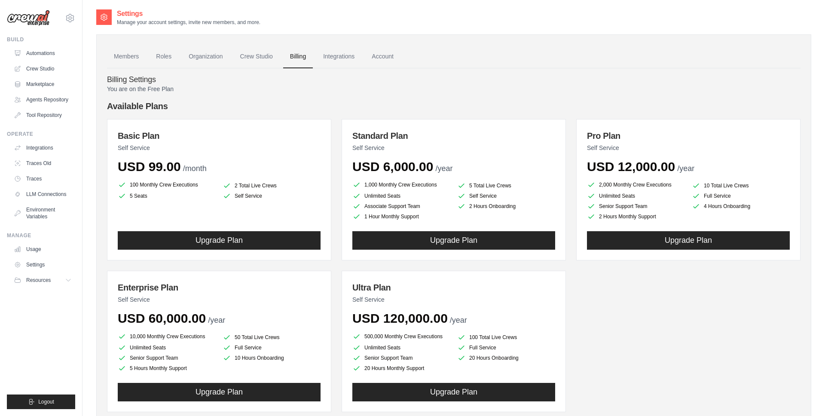
click at [342, 58] on link "Integrations" at bounding box center [338, 56] width 45 height 23
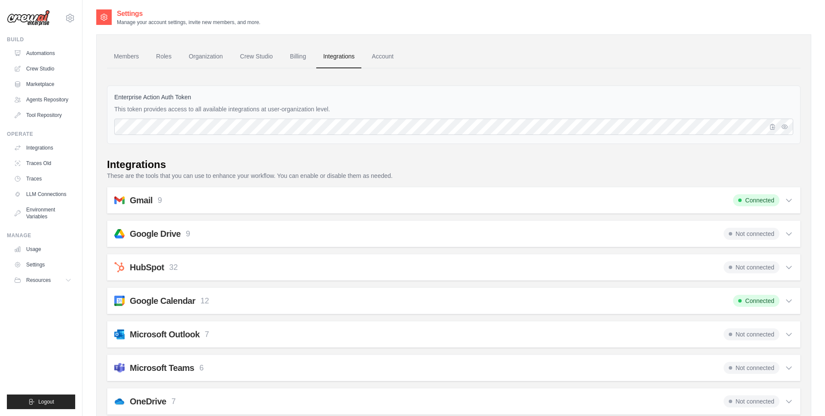
drag, startPoint x: 402, startPoint y: 112, endPoint x: 477, endPoint y: 113, distance: 74.3
click at [402, 112] on p "This token provides access to all available integrations at user-organization l…" at bounding box center [453, 109] width 679 height 9
click at [788, 125] on div at bounding box center [780, 127] width 26 height 16
click at [785, 126] on icon "button" at bounding box center [784, 126] width 2 height 2
click at [785, 126] on icon "button" at bounding box center [785, 126] width 6 height 5
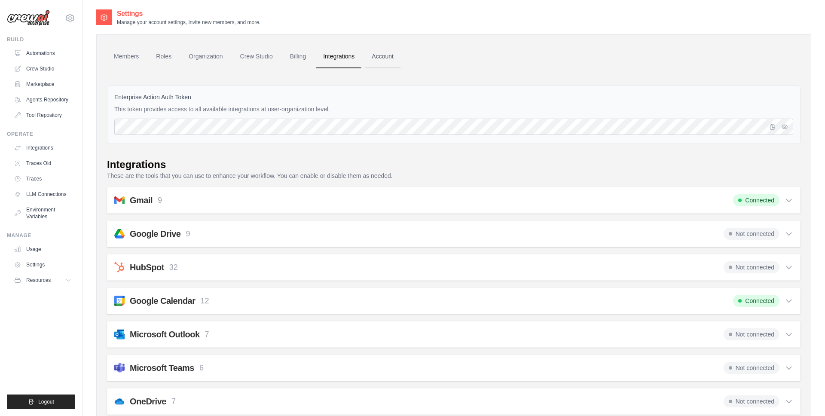
click at [394, 59] on link "Account" at bounding box center [383, 56] width 36 height 23
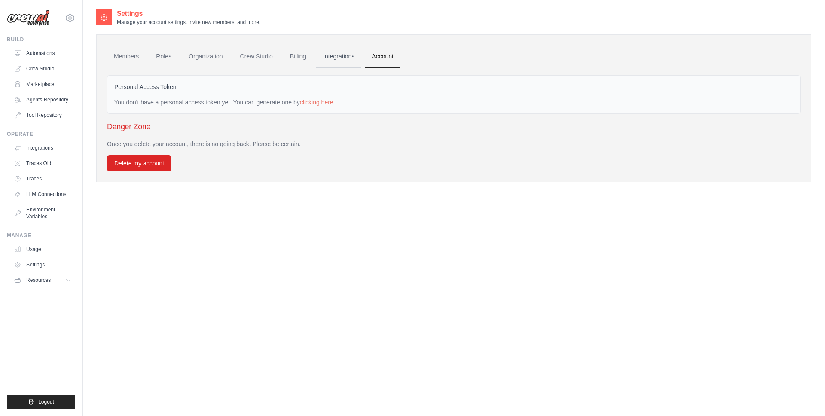
click at [342, 61] on link "Integrations" at bounding box center [338, 56] width 45 height 23
